Goal: Information Seeking & Learning: Find specific fact

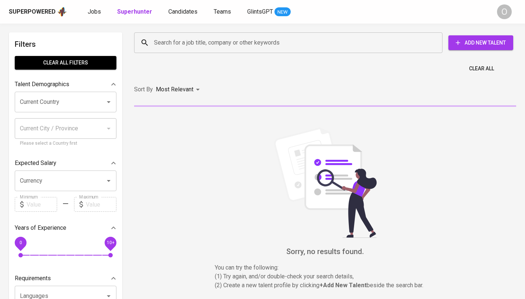
click at [313, 41] on input "Search for a job title, company or other keywords" at bounding box center [290, 43] width 276 height 14
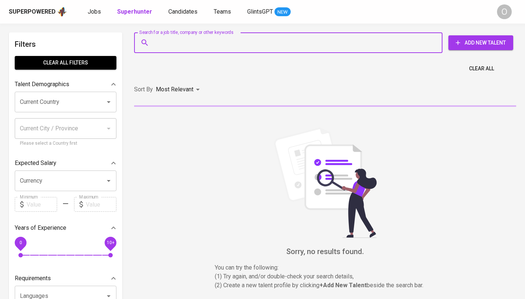
paste input "[EMAIL_ADDRESS][DOMAIN_NAME]"
type input "[EMAIL_ADDRESS][DOMAIN_NAME]"
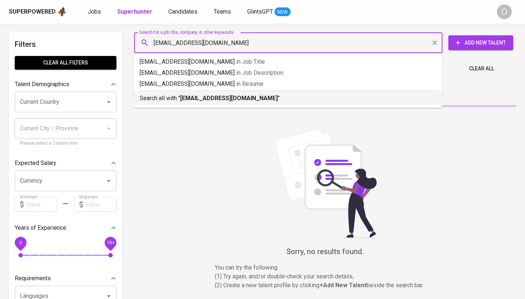
click at [273, 94] on p "Search all with " elviradwiyanti0@gmail.com "" at bounding box center [288, 98] width 296 height 9
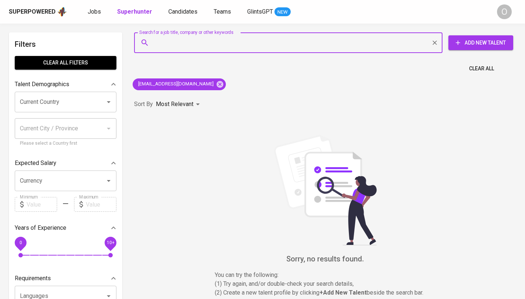
click at [211, 44] on input "Search for a job title, company or other keywords" at bounding box center [290, 43] width 276 height 14
type input "elviradwiyanti0@gmail.com"
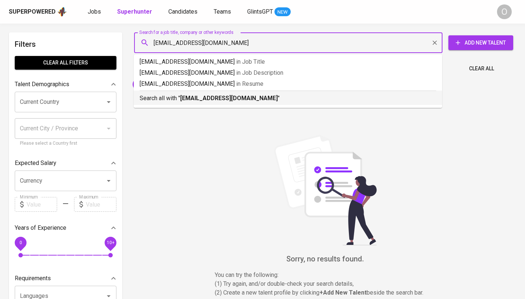
click at [192, 96] on b "elviradwiyanti0@gmail.com" at bounding box center [229, 98] width 98 height 7
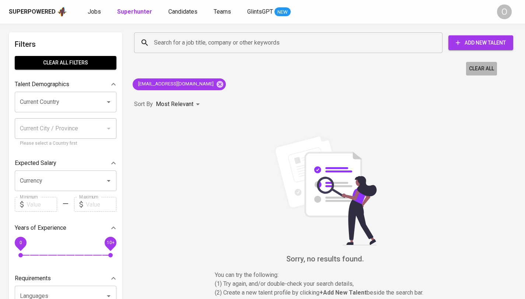
click at [481, 65] on span "Clear All" at bounding box center [481, 68] width 25 height 9
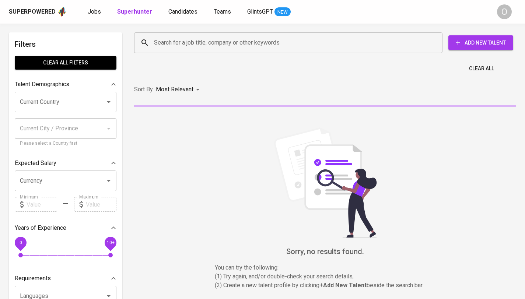
click at [344, 53] on div "Search for a job title, company or other keywords Search for a job title, compa…" at bounding box center [324, 43] width 382 height 24
click at [341, 48] on input "Search for a job title, company or other keywords" at bounding box center [290, 43] width 276 height 14
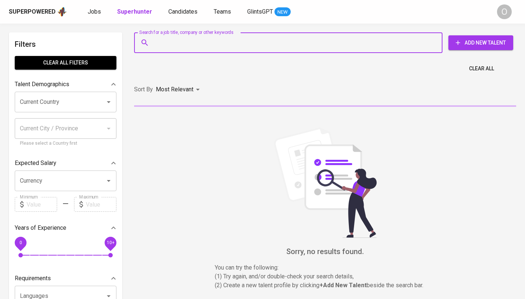
paste input "elviradwiyanti0@gmail.com"
type input "elviradwiyanti0@gmail.com"
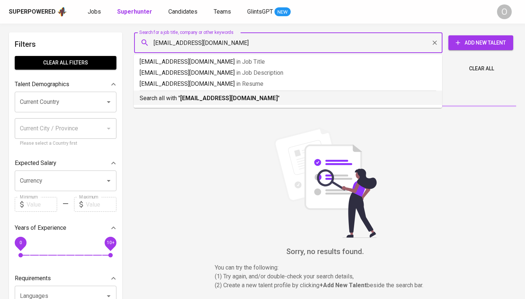
click at [200, 97] on b "elviradwiyanti0@gmail.com" at bounding box center [229, 98] width 98 height 7
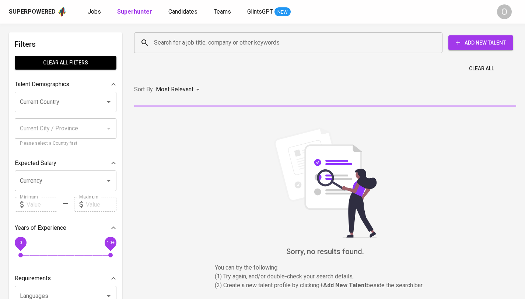
click at [316, 41] on input "Search for a job title, company or other keywords" at bounding box center [290, 43] width 276 height 14
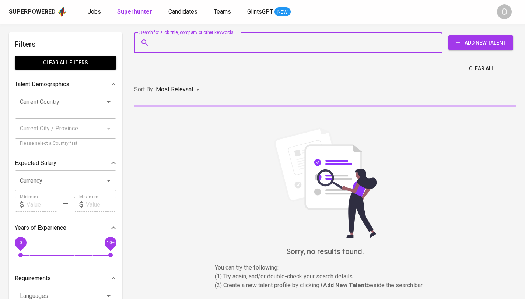
paste input "sisca_18@yahoo.co.id"
type input "sisca_18@yahoo.co.id"
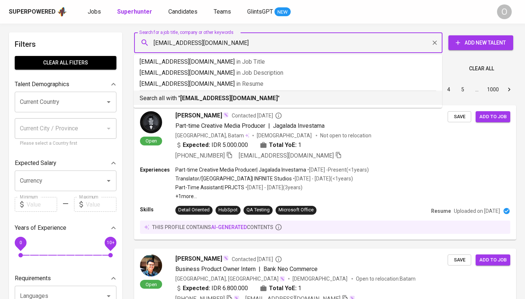
click at [238, 100] on b "sisca_18@yahoo.co.id" at bounding box center [229, 98] width 98 height 7
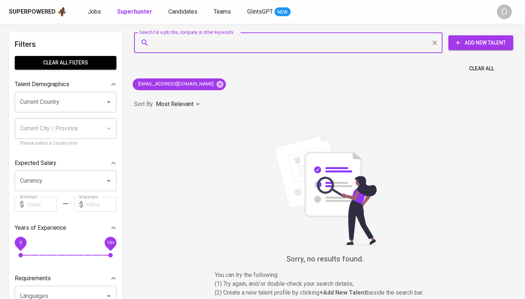
type input "sisca_18@yahoo.co.id"
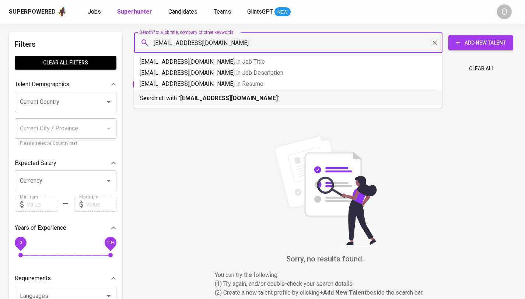
click at [246, 100] on p "Search all with " sisca_18@yahoo.co.id "" at bounding box center [288, 98] width 296 height 9
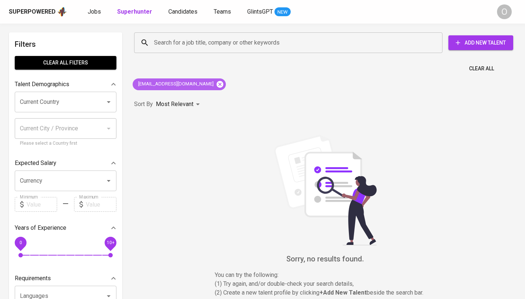
click at [217, 86] on icon at bounding box center [220, 84] width 7 height 7
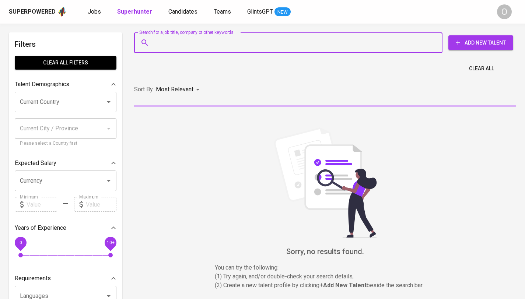
drag, startPoint x: 225, startPoint y: 39, endPoint x: 228, endPoint y: 44, distance: 5.6
click at [225, 40] on input "Search for a job title, company or other keywords" at bounding box center [290, 43] width 276 height 14
paste input "liana.sept22@gmail.com"
type input "liana.sept22@gmail.com"
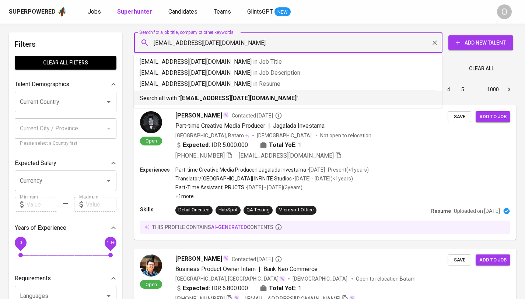
click at [236, 96] on b "liana.sept22@gmail.com" at bounding box center [238, 98] width 116 height 7
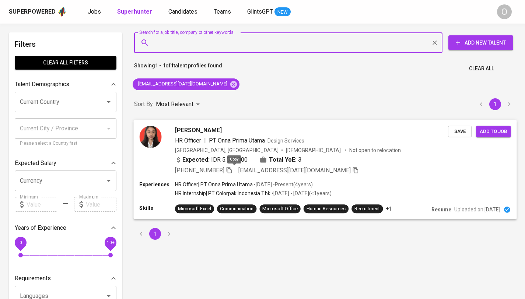
click at [232, 169] on icon "button" at bounding box center [228, 170] width 5 height 6
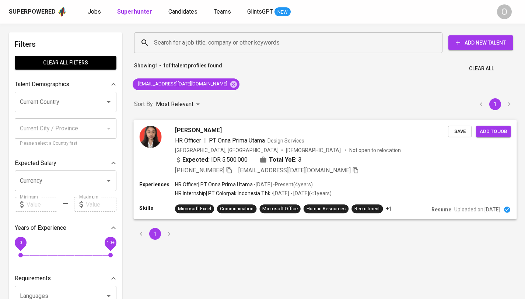
click at [157, 136] on img at bounding box center [150, 137] width 22 height 22
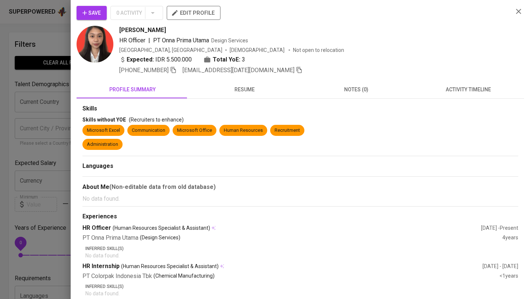
click at [252, 83] on button "resume" at bounding box center [245, 90] width 112 height 18
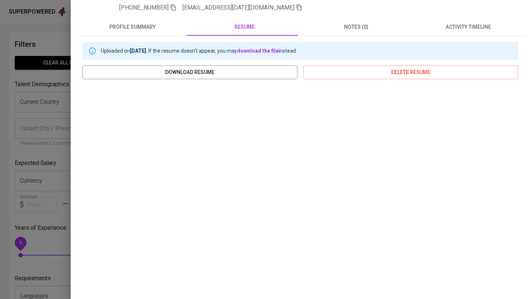
scroll to position [64, 0]
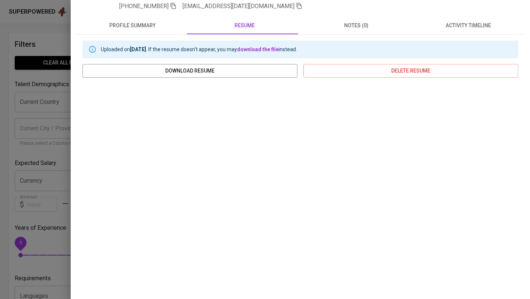
click at [426, 25] on span "activity timeline" at bounding box center [468, 25] width 103 height 9
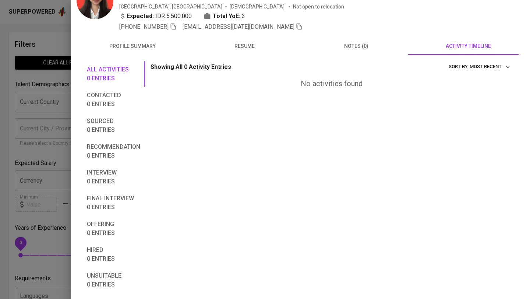
scroll to position [43, 0]
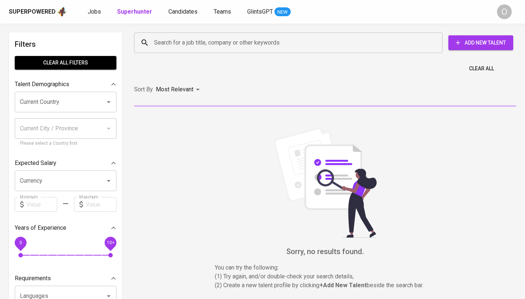
click at [260, 47] on input "Search for a job title, company or other keywords" at bounding box center [290, 43] width 276 height 14
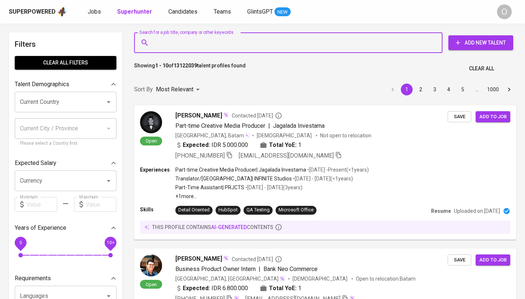
paste input "annisaalifia24@gmail.com"
type input "annisaalifia24@gmail.com"
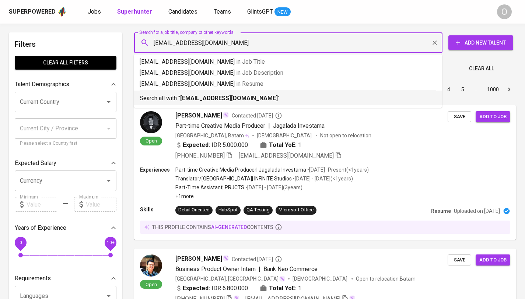
click at [205, 97] on b "annisaalifia24@gmail.com" at bounding box center [229, 98] width 98 height 7
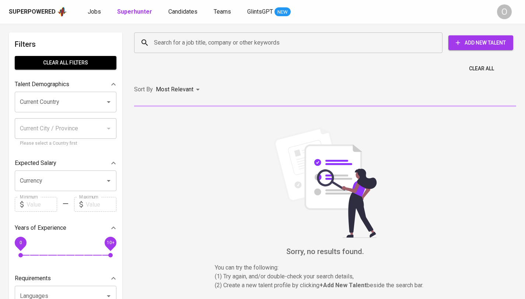
click at [271, 46] on input "Search for a job title, company or other keywords" at bounding box center [290, 43] width 276 height 14
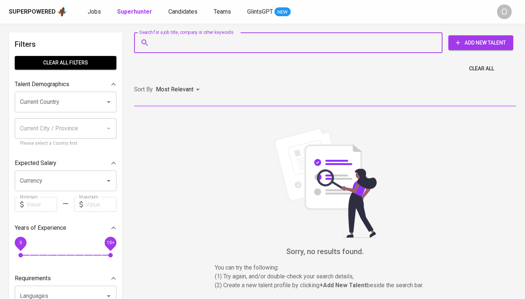
paste input "annisaibnusyarah@gmail.com"
type input "annisaibnusyarah@gmail.com"
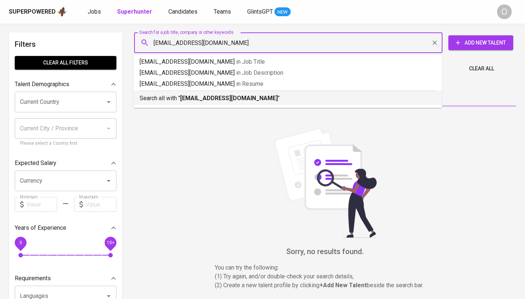
click at [232, 101] on b "annisaibnusyarah@gmail.com" at bounding box center [229, 98] width 98 height 7
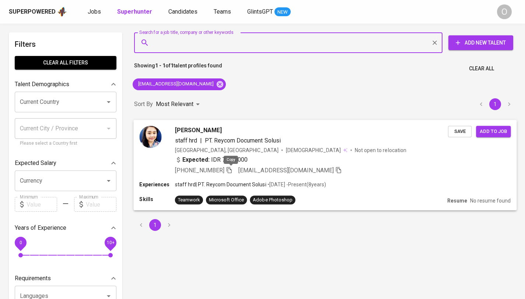
click at [231, 170] on icon "button" at bounding box center [229, 169] width 7 height 7
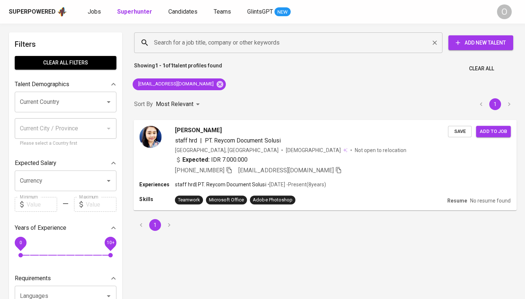
click at [287, 40] on input "Search for a job title, company or other keywords" at bounding box center [290, 43] width 276 height 14
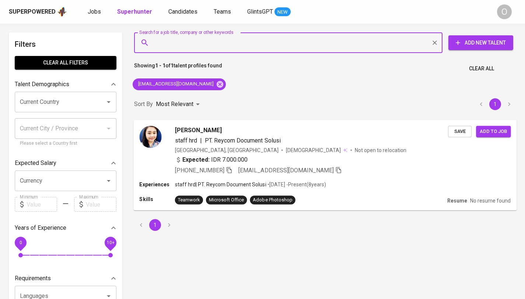
paste input "abdullah.alkholifi@gmail.com"
type input "abdullah.alkholifi@gmail.com"
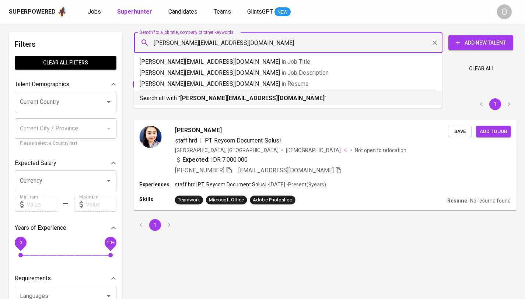
click at [231, 98] on b "abdullah.alkholifi@gmail.com" at bounding box center [252, 98] width 144 height 7
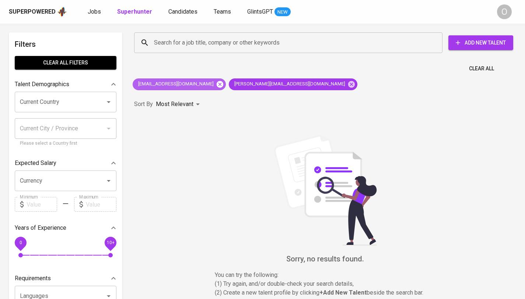
click at [216, 85] on icon at bounding box center [220, 84] width 8 height 8
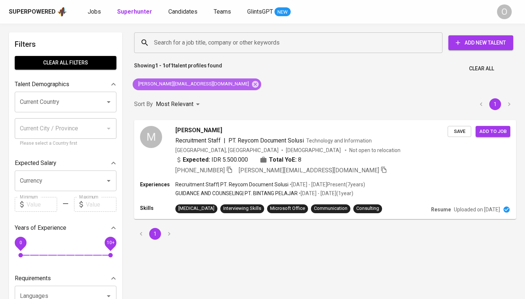
click at [252, 85] on icon at bounding box center [255, 84] width 7 height 7
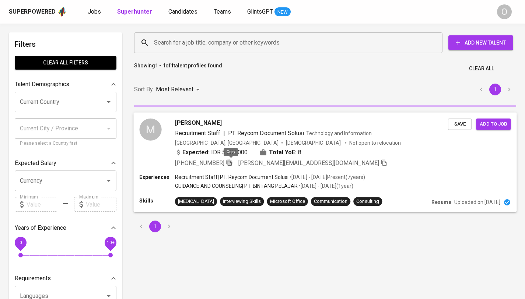
click at [231, 161] on icon "button" at bounding box center [228, 162] width 5 height 6
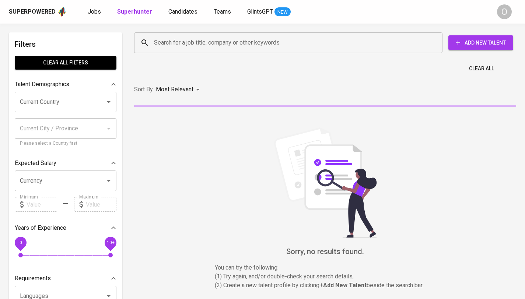
click at [229, 46] on input "Search for a job title, company or other keywords" at bounding box center [290, 43] width 276 height 14
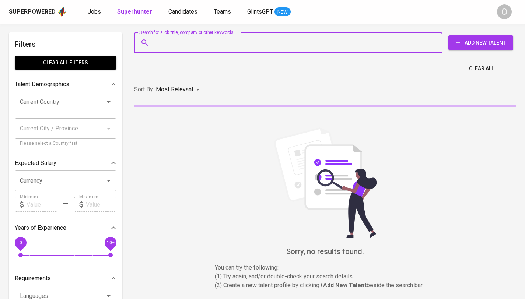
paste input "[EMAIL_ADDRESS][DOMAIN_NAME]"
type input "[EMAIL_ADDRESS][DOMAIN_NAME]"
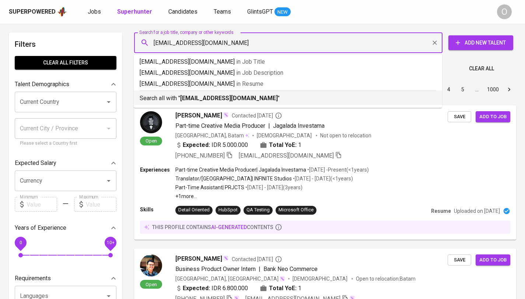
click at [218, 99] on b "zepy.amd@gmail.com" at bounding box center [229, 98] width 98 height 7
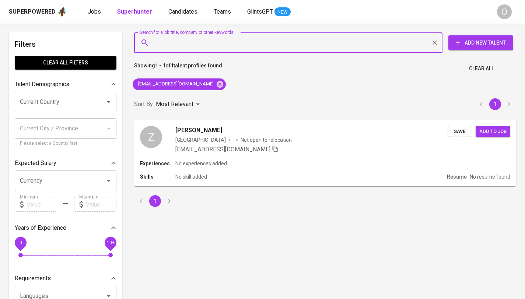
paste input "irnandipurbosaputro@gmail.com"
type input "irnandipurbosaputro@gmail.com"
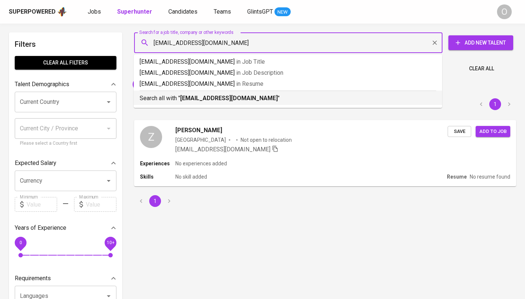
click at [157, 97] on p "Search all with " irnandipurbosaputro@gmail.com "" at bounding box center [288, 98] width 296 height 9
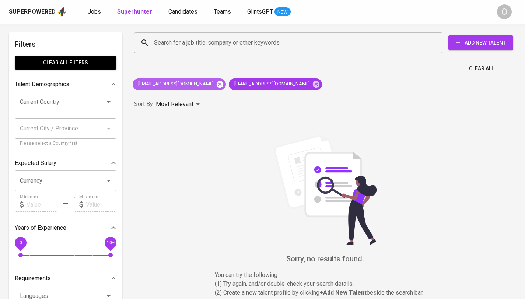
click at [216, 84] on icon at bounding box center [220, 84] width 8 height 8
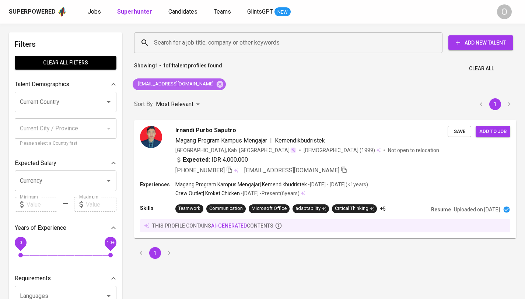
click at [191, 84] on span "irnandipurbosaputro@gmail.com" at bounding box center [175, 84] width 85 height 7
click at [217, 86] on icon at bounding box center [220, 84] width 7 height 7
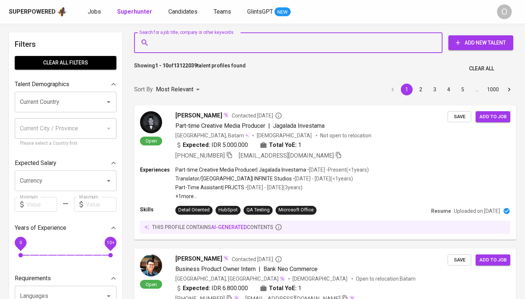
click at [187, 45] on input "Search for a job title, company or other keywords" at bounding box center [290, 43] width 276 height 14
paste input "irnandipurbosaputro@gmail.com"
type input "irnandipurbosaputro@gmail.com"
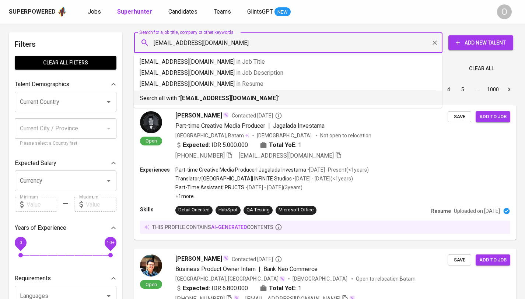
click at [174, 97] on p "Search all with " irnandipurbosaputro@gmail.com "" at bounding box center [288, 98] width 296 height 9
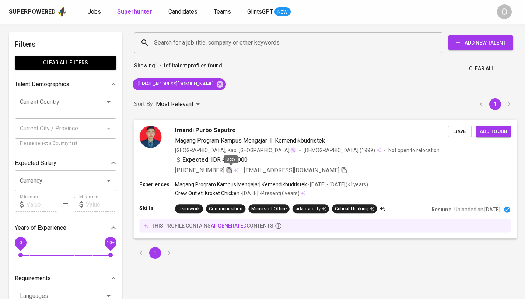
click at [232, 169] on icon "button" at bounding box center [229, 169] width 7 height 7
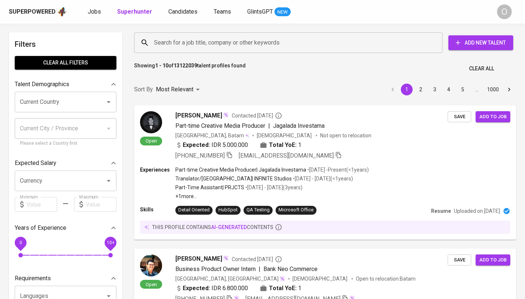
click at [254, 56] on div "Search for a job title, company or other keywords Search for a job title, compa…" at bounding box center [323, 43] width 391 height 32
click at [252, 46] on input "Search for a job title, company or other keywords" at bounding box center [290, 43] width 276 height 14
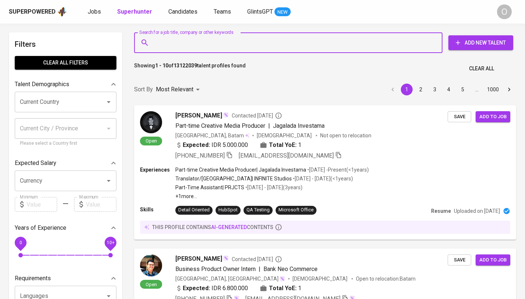
paste input "[EMAIL_ADDRESS][DOMAIN_NAME]"
type input "[EMAIL_ADDRESS][DOMAIN_NAME]"
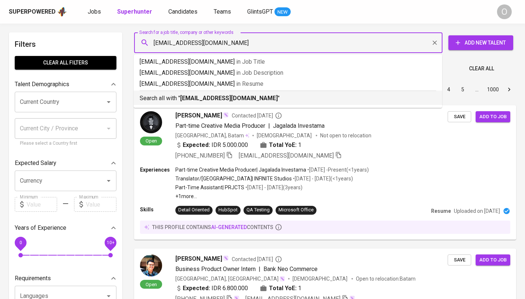
click at [237, 93] on div "Search all with " [EMAIL_ADDRESS][DOMAIN_NAME] "" at bounding box center [288, 97] width 296 height 12
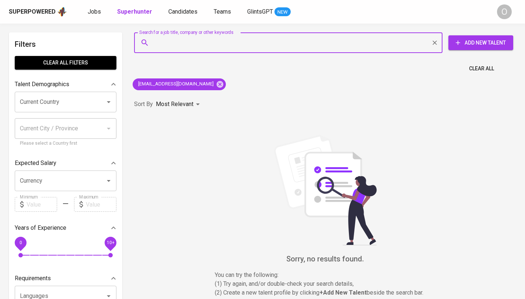
paste input "[EMAIL_ADDRESS][DOMAIN_NAME]"
type input "[EMAIL_ADDRESS][DOMAIN_NAME]"
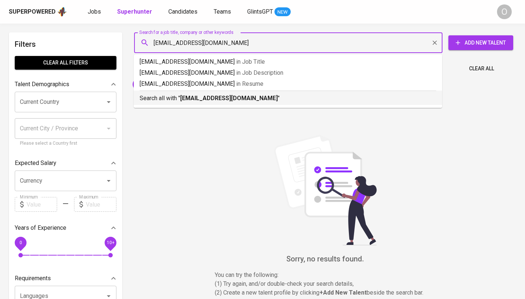
click at [201, 100] on b "[EMAIL_ADDRESS][DOMAIN_NAME]" at bounding box center [229, 98] width 98 height 7
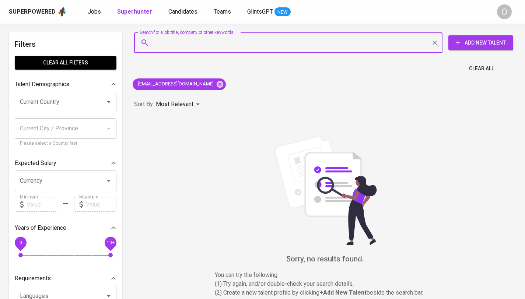
paste input "[EMAIL_ADDRESS][DOMAIN_NAME]"
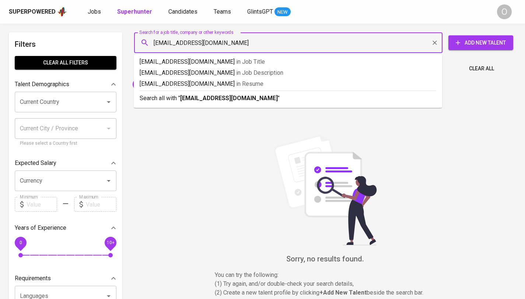
click at [203, 46] on input "[EMAIL_ADDRESS][DOMAIN_NAME]" at bounding box center [290, 43] width 276 height 14
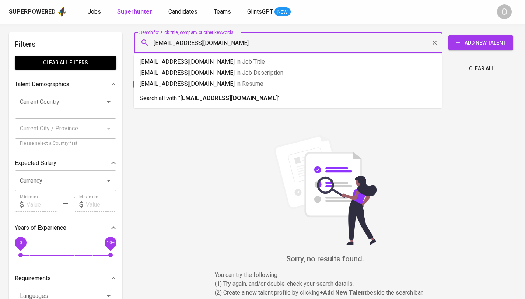
click at [203, 46] on input "[EMAIL_ADDRESS][DOMAIN_NAME]" at bounding box center [290, 43] width 276 height 14
click at [241, 42] on input "[EMAIL_ADDRESS][DOMAIN_NAME]" at bounding box center [290, 43] width 276 height 14
type input "[EMAIL_ADDRESS][DOMAIN_NAME]"
click at [203, 99] on b "[EMAIL_ADDRESS][DOMAIN_NAME]" at bounding box center [229, 98] width 98 height 7
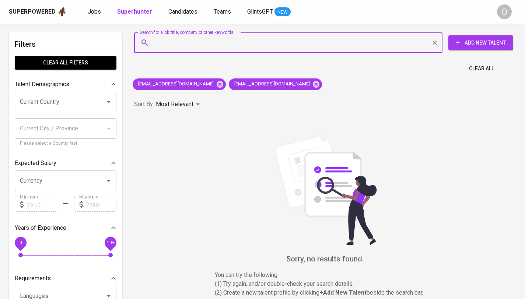
paste input "[EMAIL_ADDRESS][DOMAIN_NAME]"
type input "[EMAIL_ADDRESS][DOMAIN_NAME]"
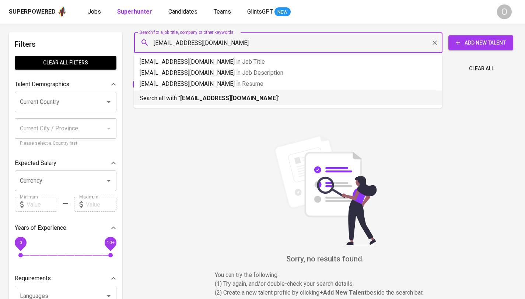
click at [165, 98] on p "Search all with " [EMAIL_ADDRESS][DOMAIN_NAME] "" at bounding box center [288, 98] width 296 height 9
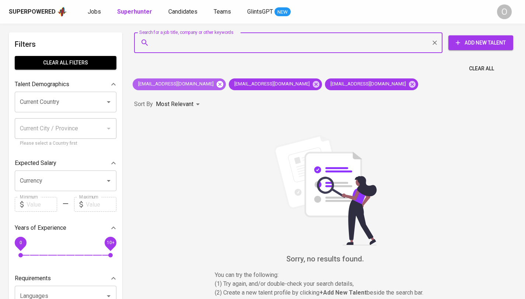
click at [217, 85] on icon at bounding box center [220, 84] width 7 height 7
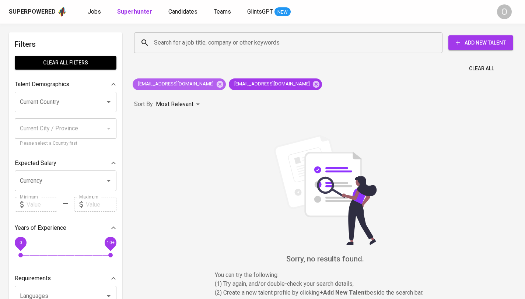
click at [207, 85] on div "[EMAIL_ADDRESS][DOMAIN_NAME]" at bounding box center [179, 84] width 93 height 12
click at [216, 85] on icon at bounding box center [220, 84] width 8 height 8
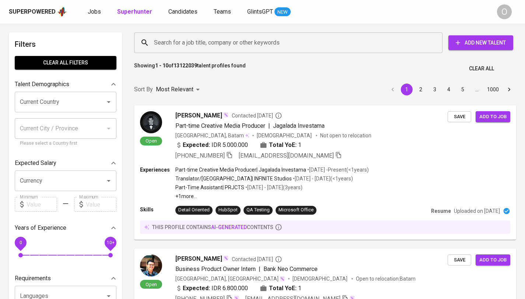
click at [190, 43] on input "Search for a job title, company or other keywords" at bounding box center [290, 43] width 276 height 14
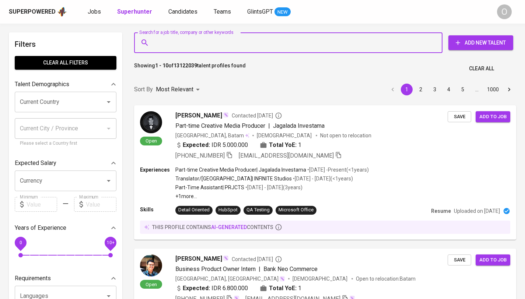
paste input "[EMAIL_ADDRESS][DOMAIN_NAME]"
type input "[EMAIL_ADDRESS][DOMAIN_NAME]"
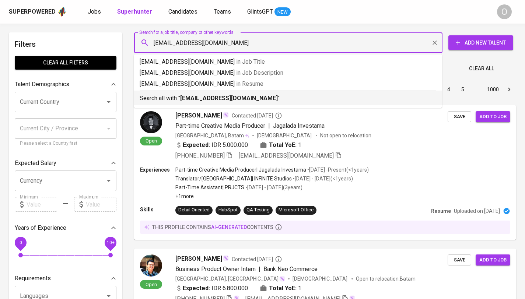
click at [178, 98] on p "Search all with " [EMAIL_ADDRESS][DOMAIN_NAME] "" at bounding box center [288, 98] width 296 height 9
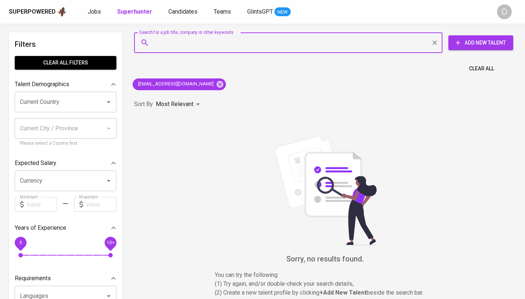
paste input "[EMAIL_ADDRESS][DOMAIN_NAME]"
type input "[EMAIL_ADDRESS][DOMAIN_NAME]"
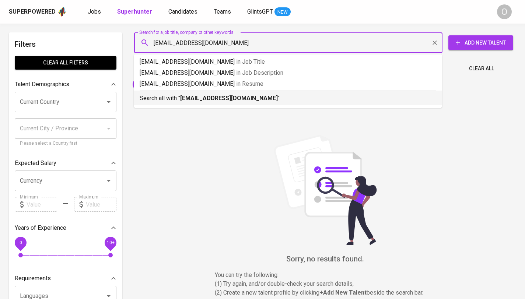
click at [148, 96] on p "Search all with " [EMAIL_ADDRESS][DOMAIN_NAME] "" at bounding box center [288, 98] width 296 height 9
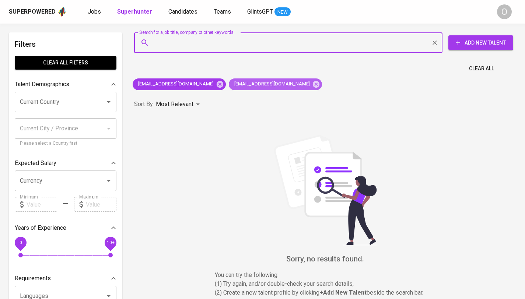
click at [229, 84] on span "[EMAIL_ADDRESS][DOMAIN_NAME]" at bounding box center [271, 84] width 85 height 7
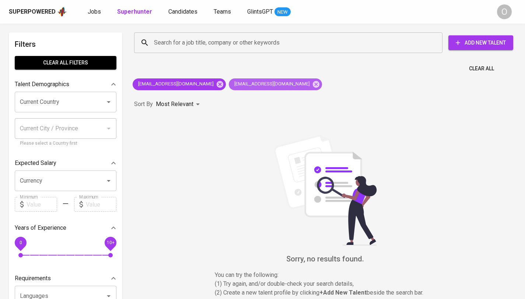
click at [229, 84] on span "[EMAIL_ADDRESS][DOMAIN_NAME]" at bounding box center [271, 84] width 85 height 7
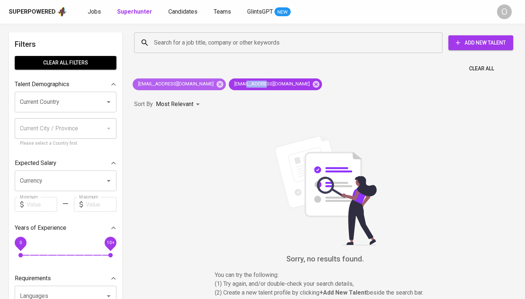
click at [172, 83] on span "[EMAIL_ADDRESS][DOMAIN_NAME]" at bounding box center [175, 84] width 85 height 7
click at [482, 68] on span "Clear All" at bounding box center [481, 68] width 25 height 9
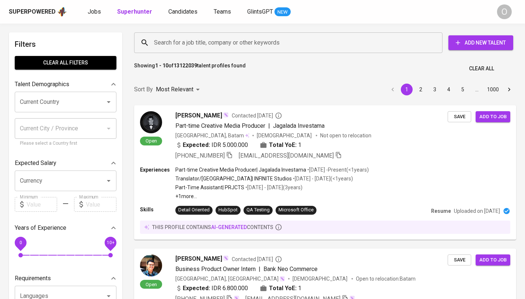
click at [376, 50] on div "Search for a job title, company or other keywords" at bounding box center [288, 42] width 308 height 21
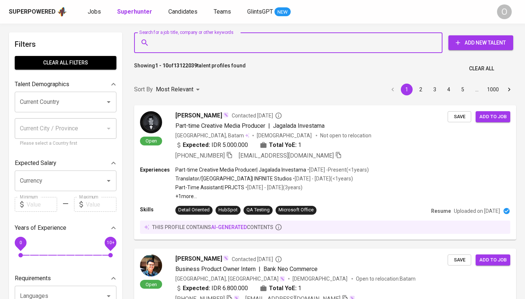
paste input "[EMAIL_ADDRESS][DOMAIN_NAME]"
type input "[EMAIL_ADDRESS][DOMAIN_NAME]"
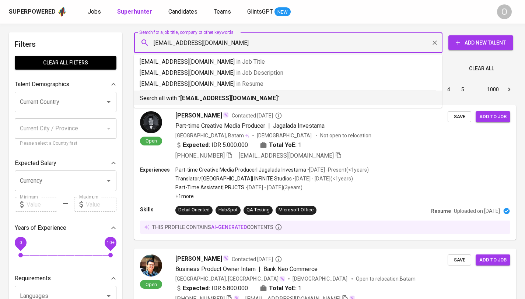
click at [189, 101] on b "[EMAIL_ADDRESS][DOMAIN_NAME]" at bounding box center [229, 98] width 98 height 7
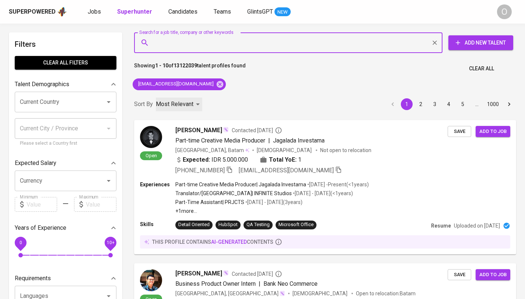
click at [168, 99] on div "Most Relevant" at bounding box center [179, 105] width 46 height 14
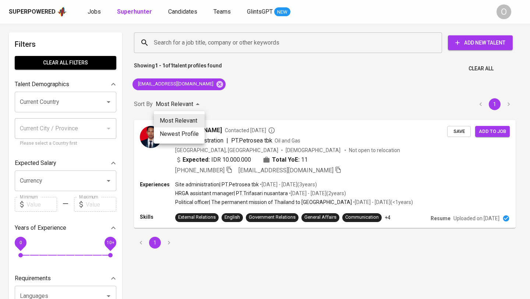
click at [275, 98] on div at bounding box center [265, 149] width 530 height 299
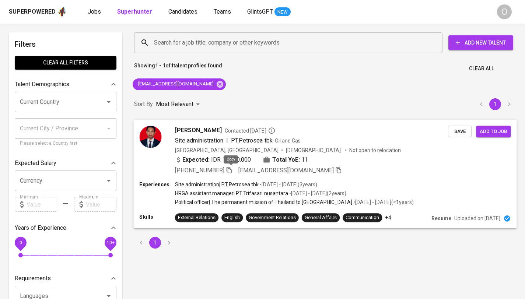
click at [229, 169] on icon "button" at bounding box center [228, 170] width 5 height 6
click at [217, 46] on input "Search for a job title, company or other keywords" at bounding box center [290, 43] width 276 height 14
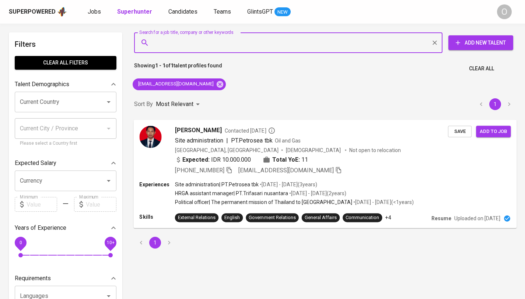
paste input "[PERSON_NAME][EMAIL_ADDRESS][DOMAIN_NAME]"
type input "[PERSON_NAME][EMAIL_ADDRESS][DOMAIN_NAME]"
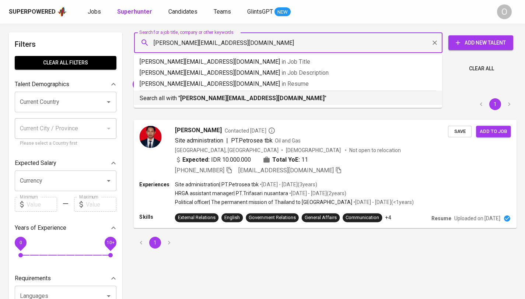
click at [212, 98] on b "[PERSON_NAME][EMAIL_ADDRESS][DOMAIN_NAME]" at bounding box center [252, 98] width 144 height 7
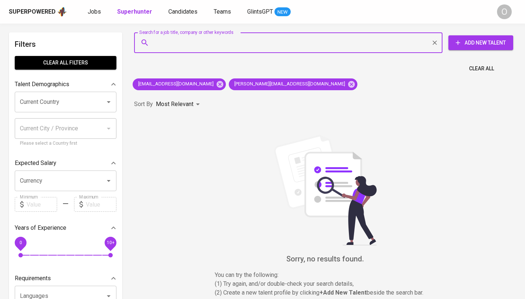
type input "[PERSON_NAME][EMAIL_ADDRESS][DOMAIN_NAME]"
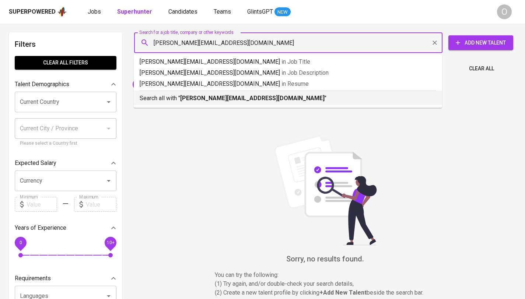
click at [175, 96] on p "Search all with " [PERSON_NAME][EMAIL_ADDRESS][DOMAIN_NAME] "" at bounding box center [288, 98] width 296 height 9
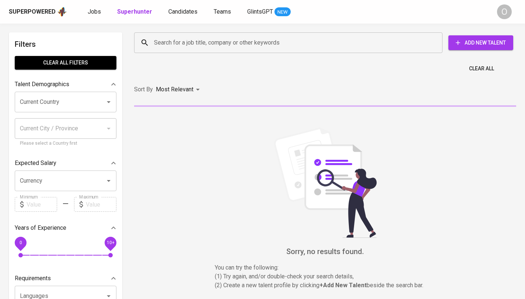
click at [212, 45] on input "Search for a job title, company or other keywords" at bounding box center [290, 43] width 276 height 14
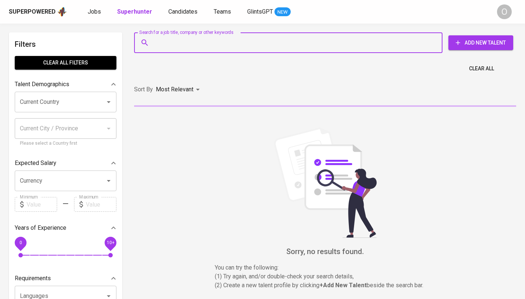
paste input "[EMAIL_ADDRESS][DOMAIN_NAME]"
type input "[EMAIL_ADDRESS][DOMAIN_NAME]"
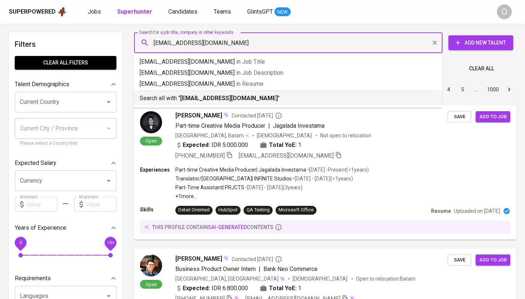
click at [212, 99] on b "[EMAIL_ADDRESS][DOMAIN_NAME]" at bounding box center [229, 98] width 98 height 7
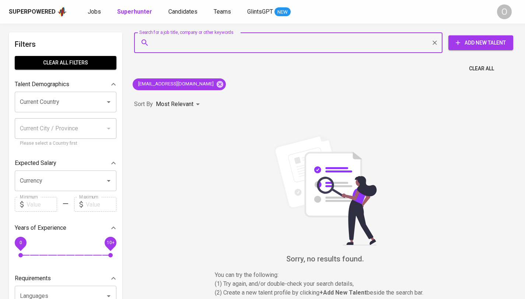
paste input "[EMAIL_ADDRESS][DOMAIN_NAME]"
type input "[EMAIL_ADDRESS][DOMAIN_NAME]"
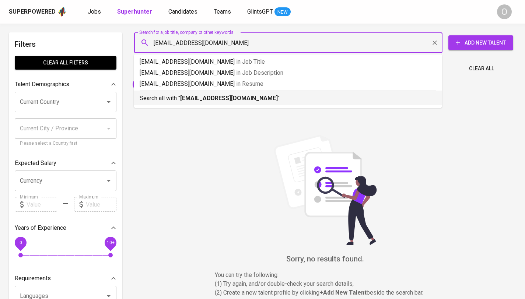
click at [185, 99] on b "[EMAIL_ADDRESS][DOMAIN_NAME]" at bounding box center [229, 98] width 98 height 7
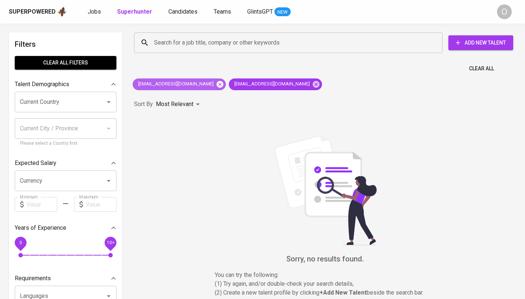
click at [217, 84] on icon at bounding box center [220, 84] width 7 height 7
click at [216, 85] on icon at bounding box center [220, 84] width 8 height 8
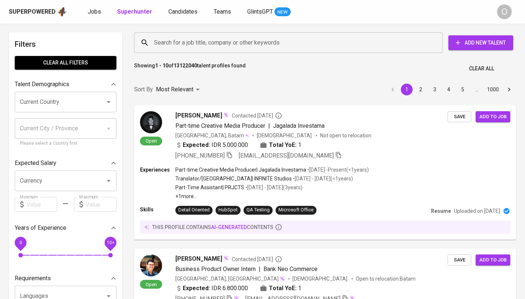
click at [202, 49] on input "Search for a job title, company or other keywords" at bounding box center [290, 43] width 276 height 14
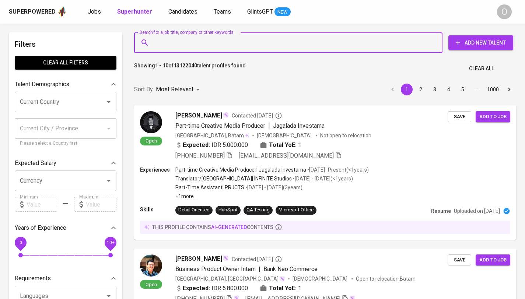
paste input "[EMAIL_ADDRESS][DOMAIN_NAME]"
type input "[EMAIL_ADDRESS][DOMAIN_NAME]"
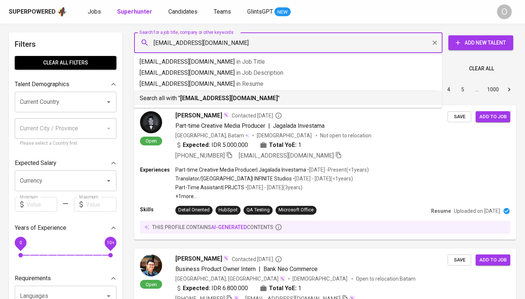
click at [175, 99] on p "Search all with " [EMAIL_ADDRESS][DOMAIN_NAME] "" at bounding box center [288, 98] width 296 height 9
